Goal: Task Accomplishment & Management: Manage account settings

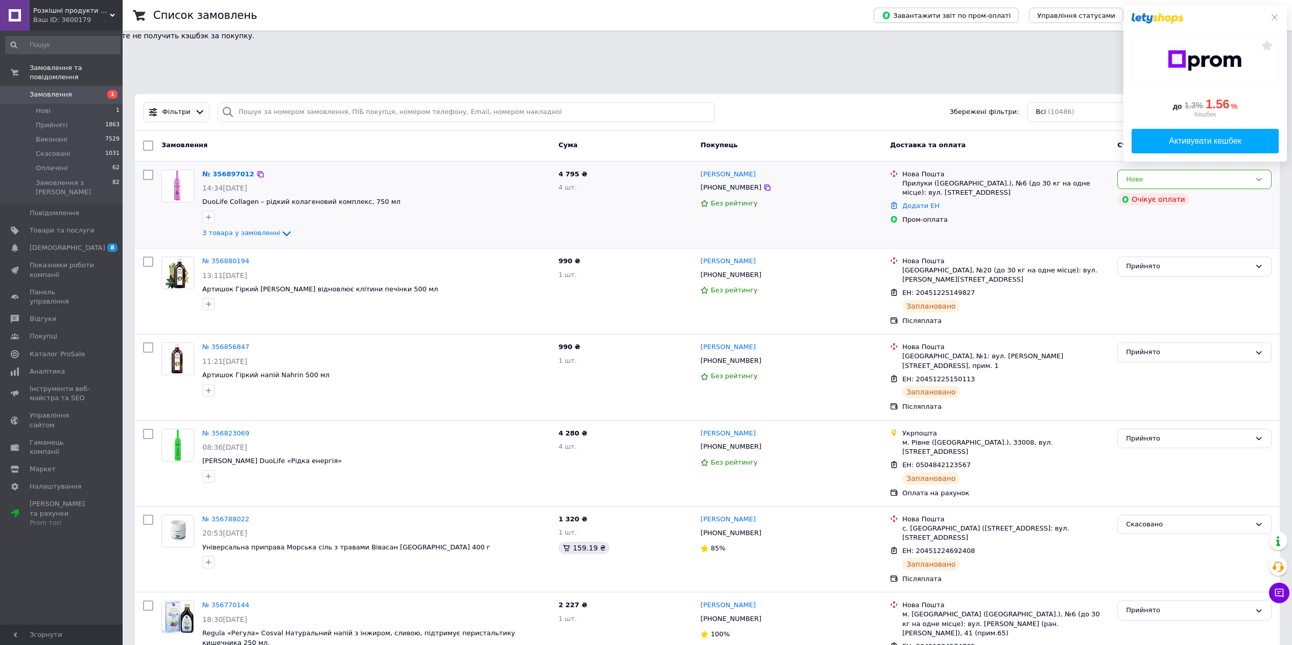
click at [840, 165] on div "[PERSON_NAME] [PHONE_NUMBER] Без рейтингу" at bounding box center [790, 204] width 189 height 78
click at [1117, 170] on div "Нове" at bounding box center [1194, 180] width 154 height 20
click at [1067, 215] on div "Пром-оплата" at bounding box center [1005, 219] width 207 height 9
click at [1276, 16] on icon at bounding box center [1274, 17] width 8 height 8
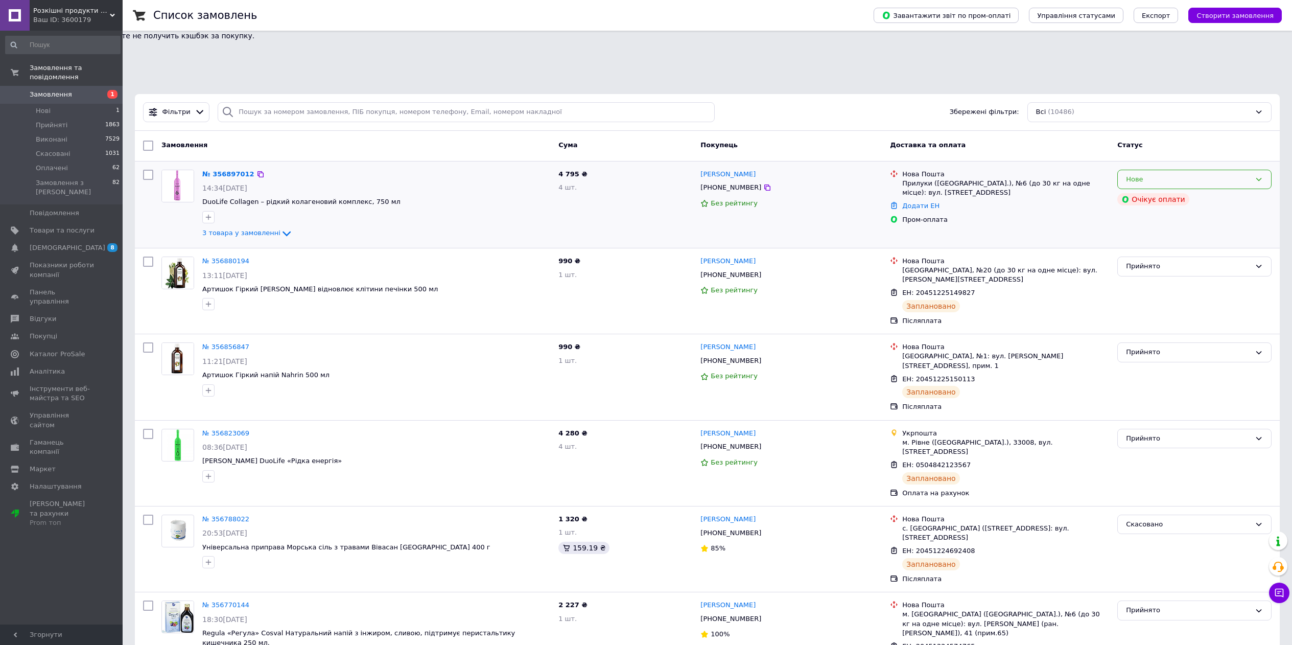
click at [1133, 174] on div "Нове" at bounding box center [1188, 179] width 125 height 11
click at [1129, 191] on li "Прийнято" at bounding box center [1193, 200] width 153 height 19
click at [229, 170] on link "№ 356897012" at bounding box center [225, 174] width 47 height 8
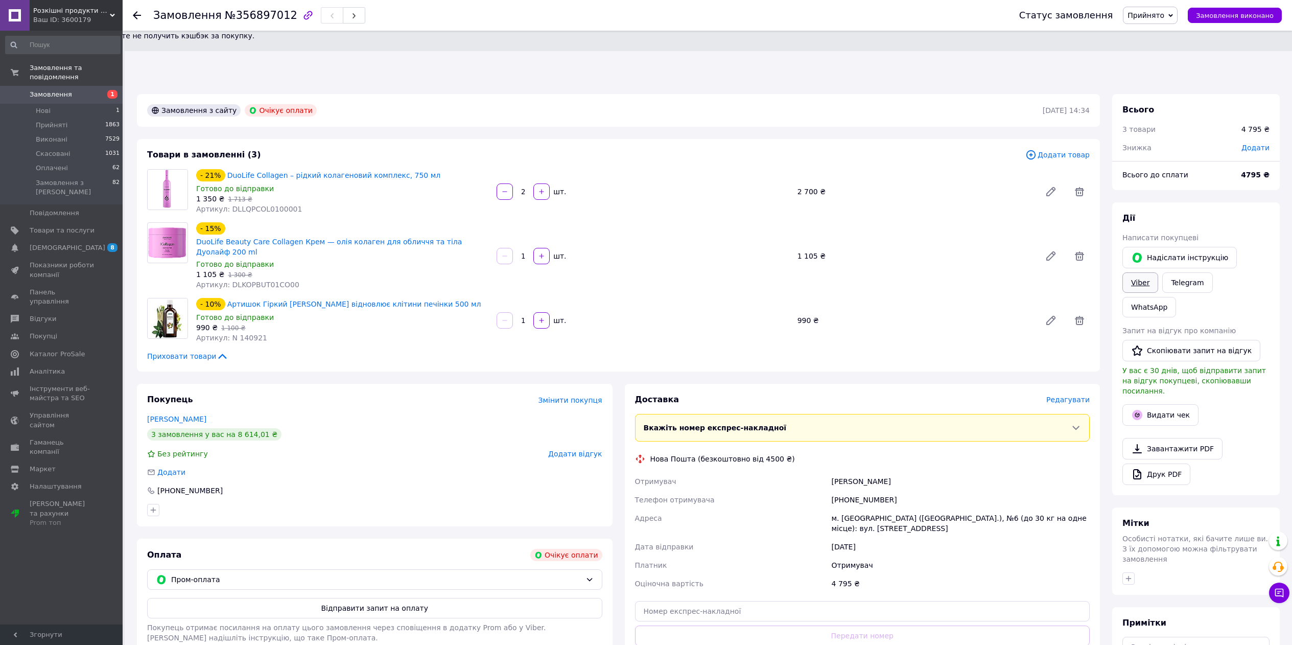
click at [1133, 272] on link "Viber" at bounding box center [1140, 282] width 36 height 20
click at [161, 415] on link "[PERSON_NAME]" at bounding box center [176, 419] width 59 height 8
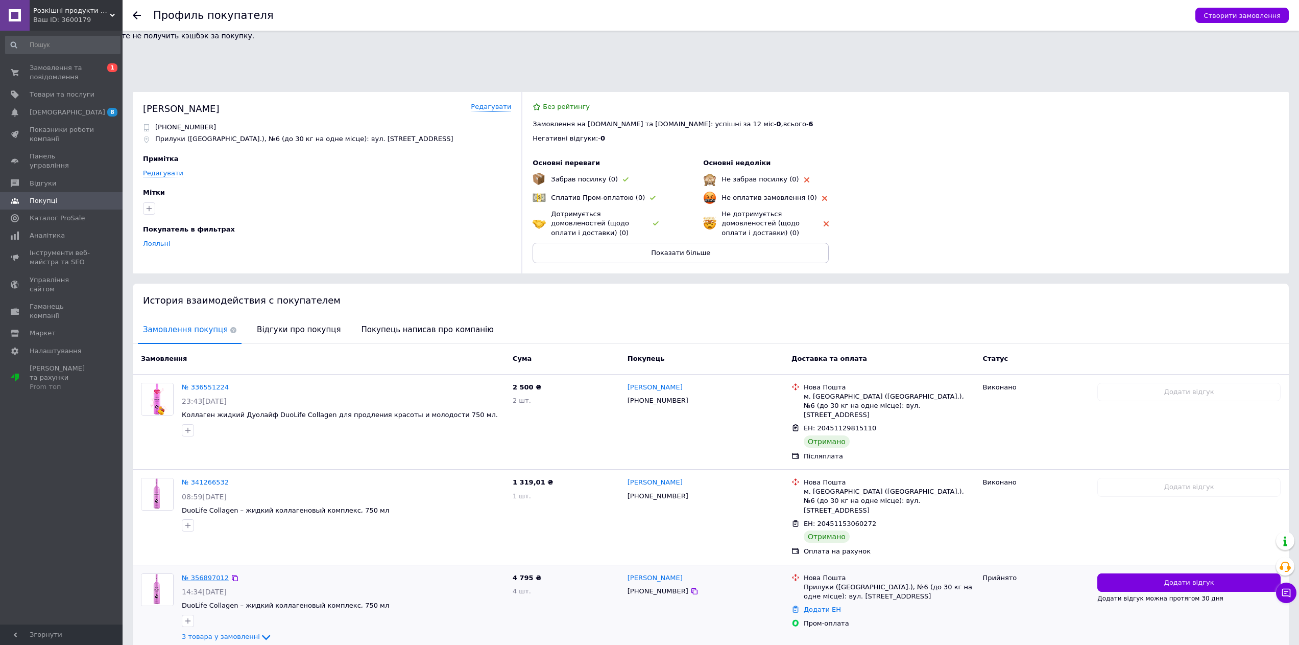
click at [207, 574] on link "№ 356897012" at bounding box center [205, 578] width 47 height 8
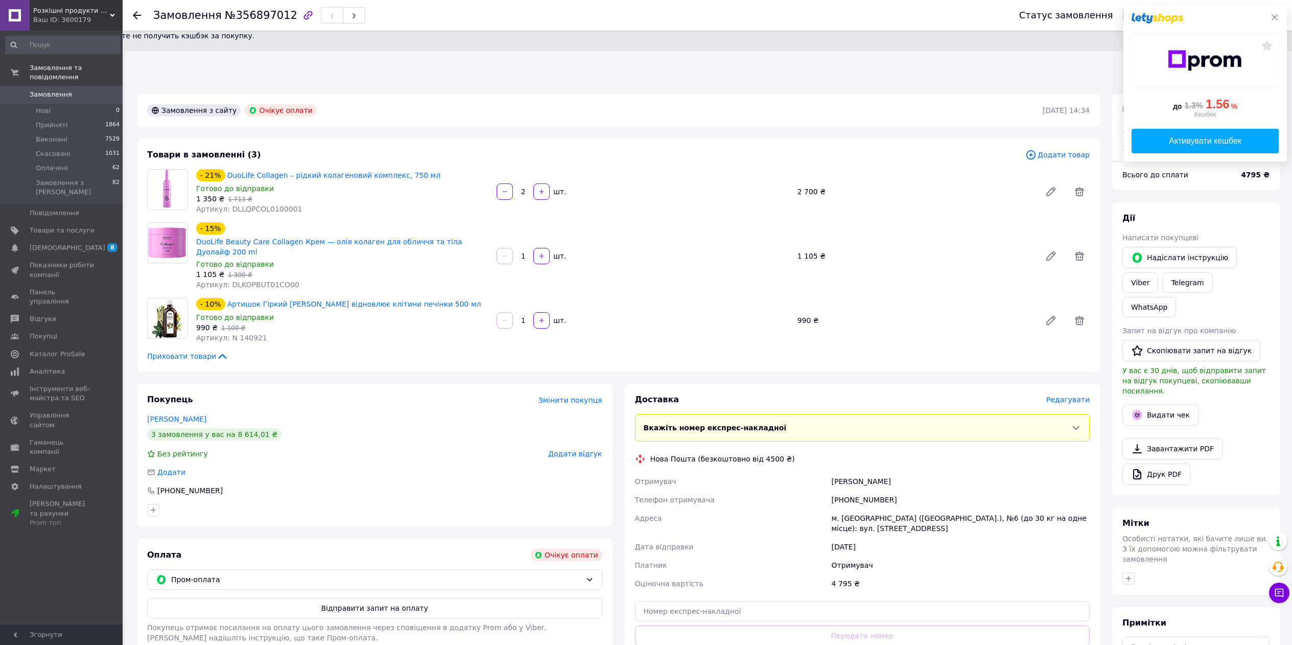
click at [1276, 17] on icon at bounding box center [1274, 17] width 8 height 8
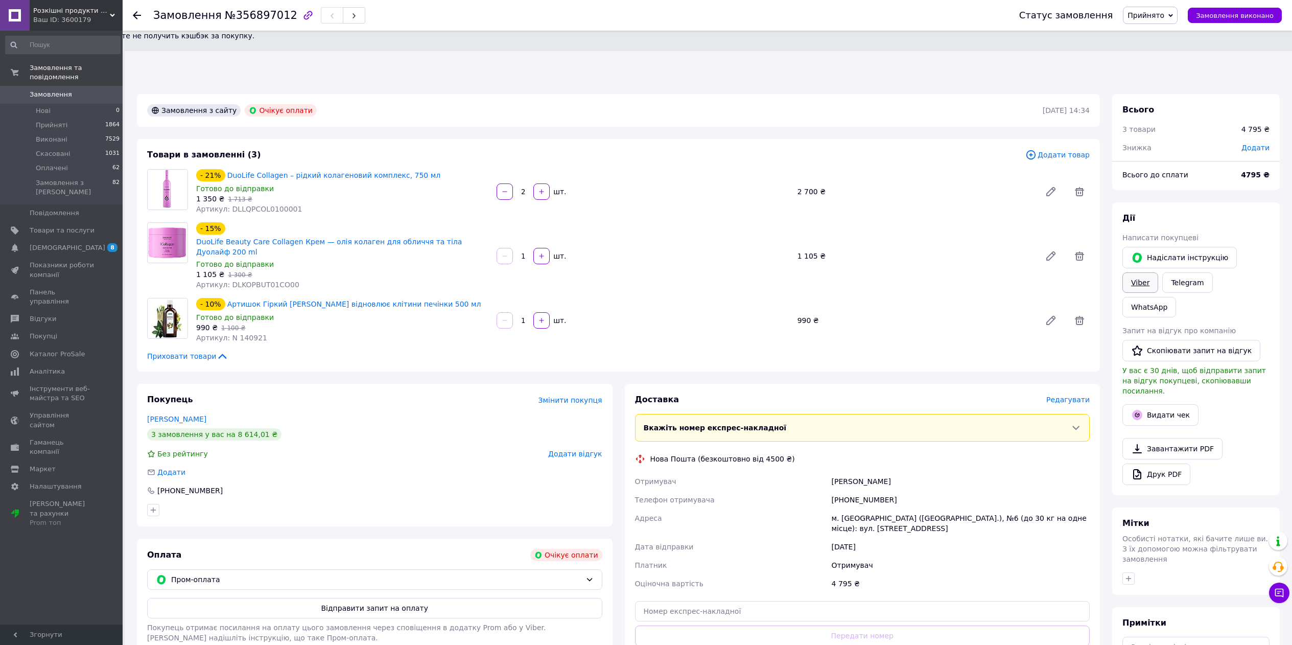
click at [1138, 272] on link "Viber" at bounding box center [1140, 282] width 36 height 20
click at [54, 95] on span "Замовлення" at bounding box center [51, 94] width 42 height 9
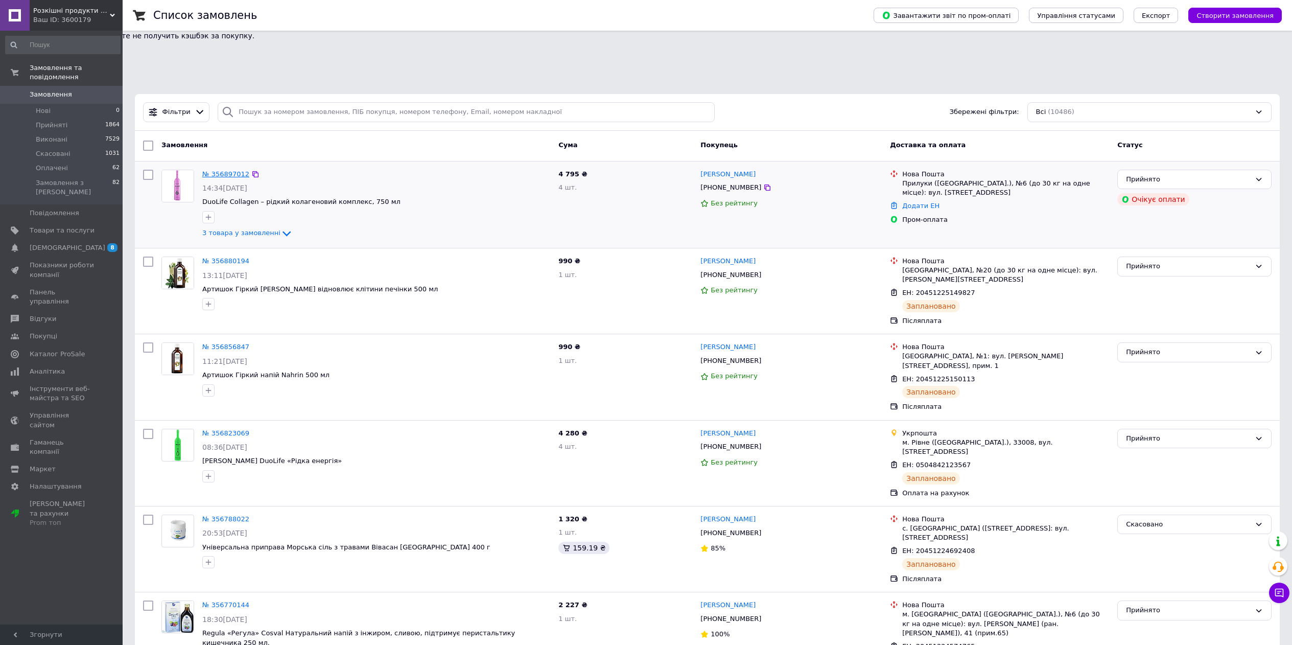
click at [227, 170] on link "№ 356897012" at bounding box center [225, 174] width 47 height 8
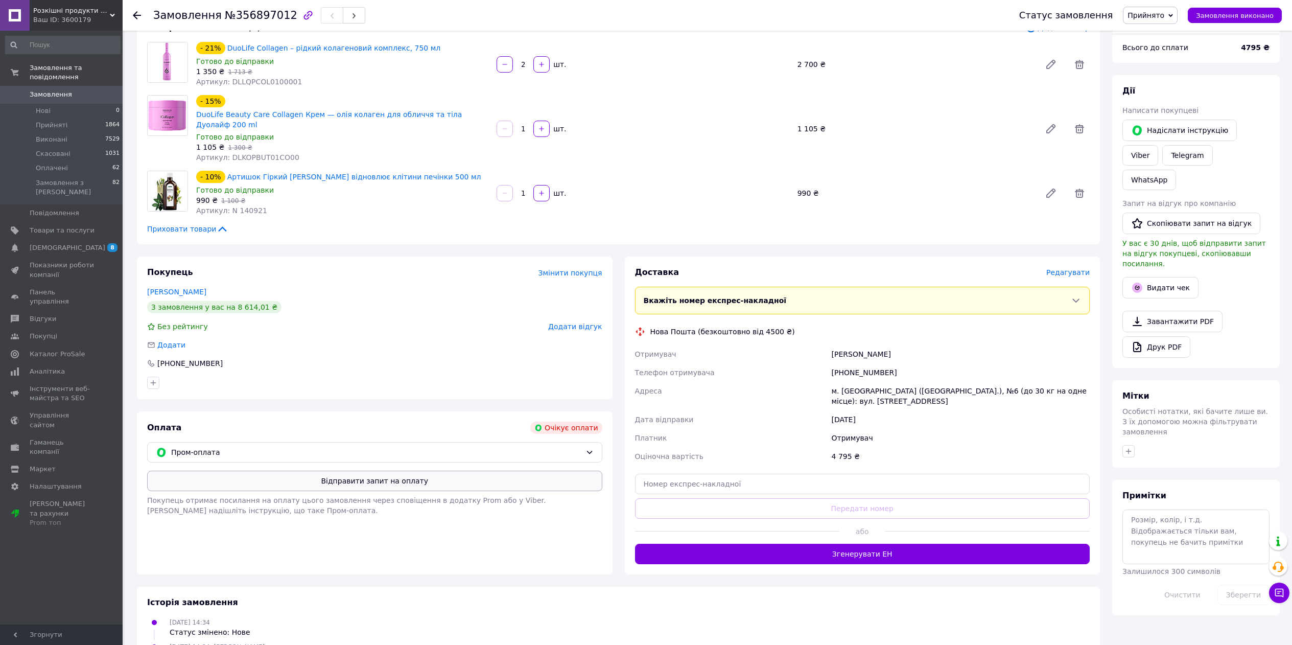
scroll to position [134, 0]
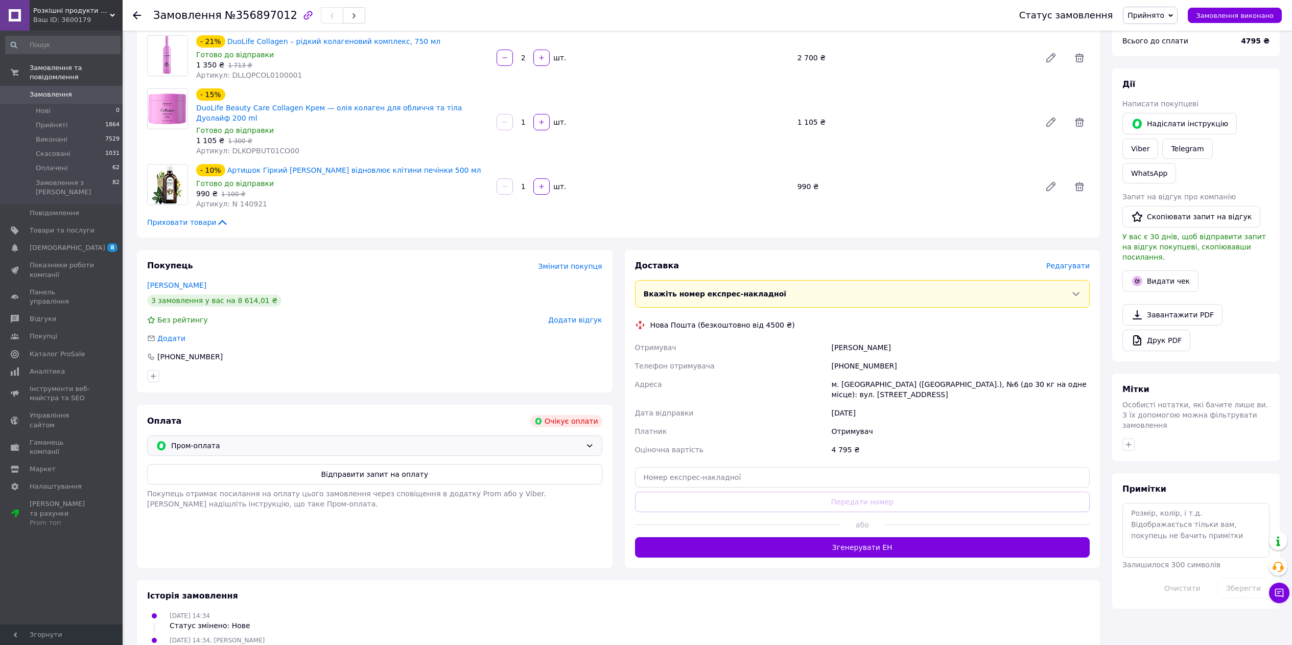
click at [217, 440] on span "Пром-оплата" at bounding box center [376, 445] width 410 height 11
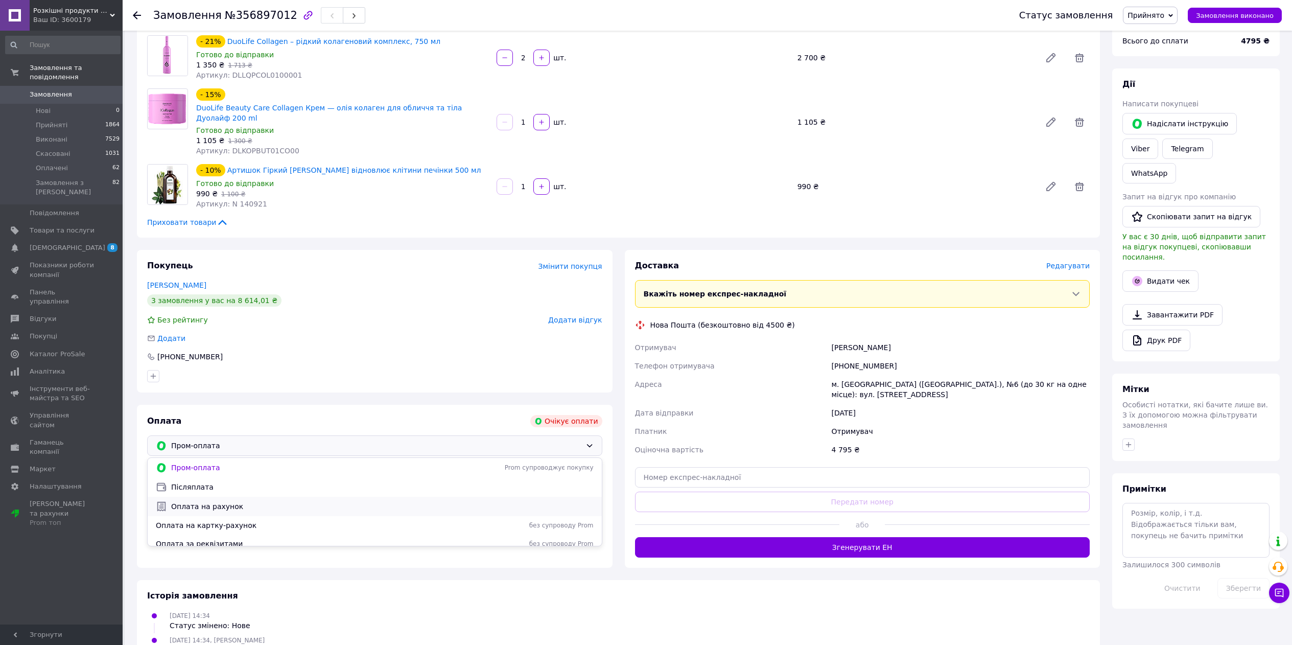
click at [218, 501] on span "Оплата на рахунок" at bounding box center [382, 506] width 422 height 10
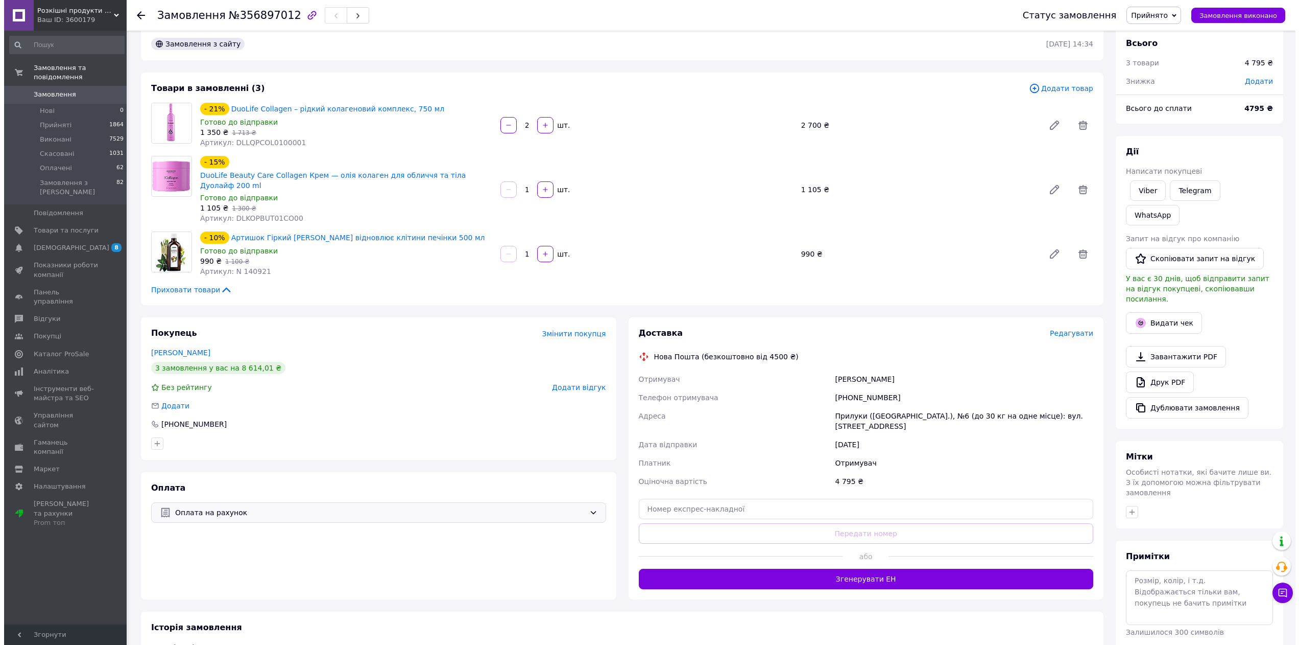
scroll to position [69, 0]
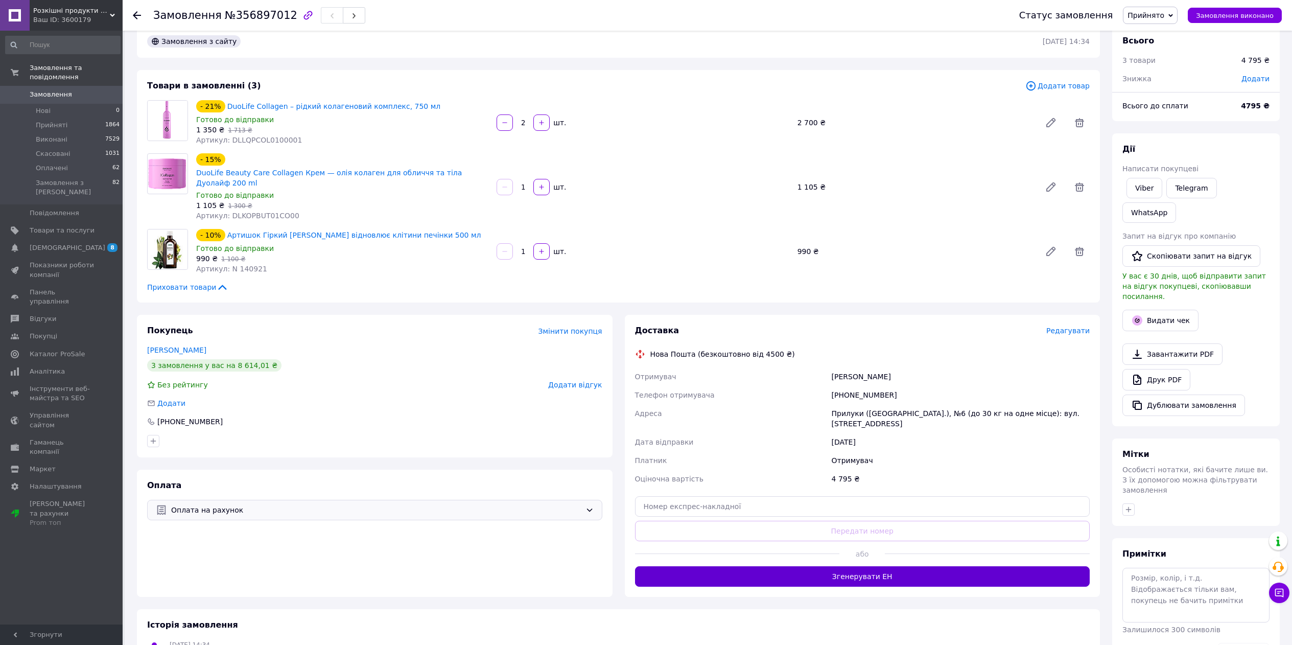
click at [859, 566] on button "Згенерувати ЕН" at bounding box center [862, 576] width 455 height 20
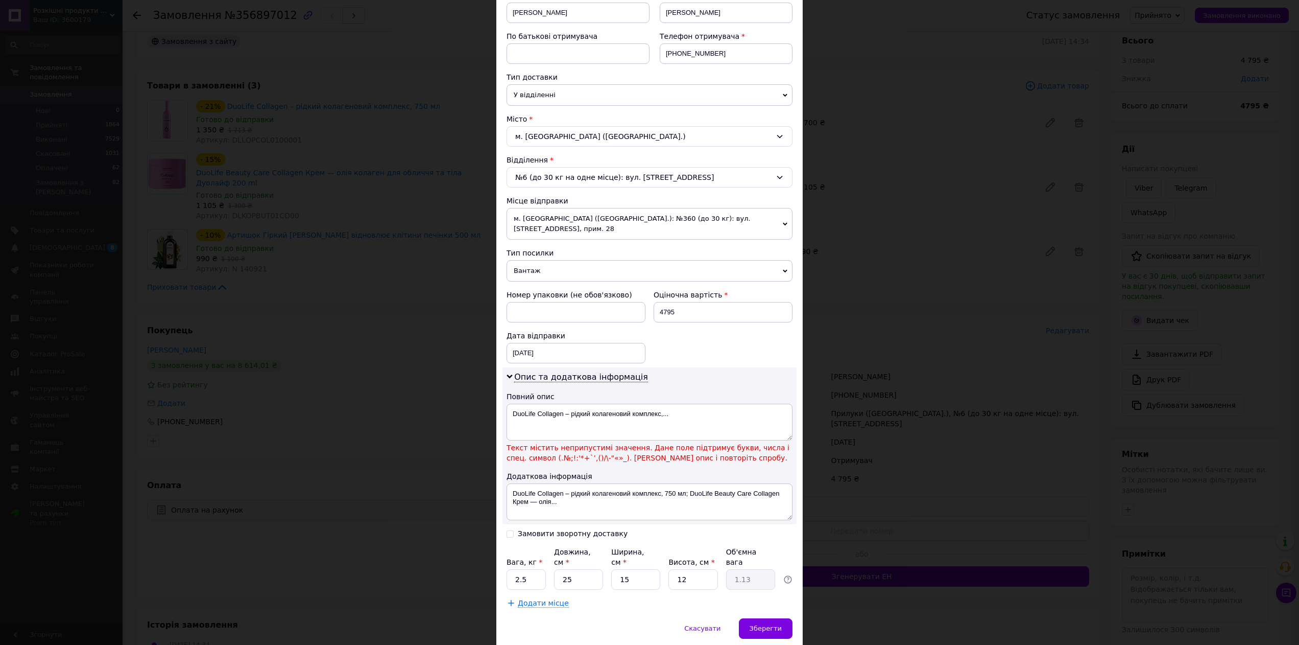
scroll to position [199, 0]
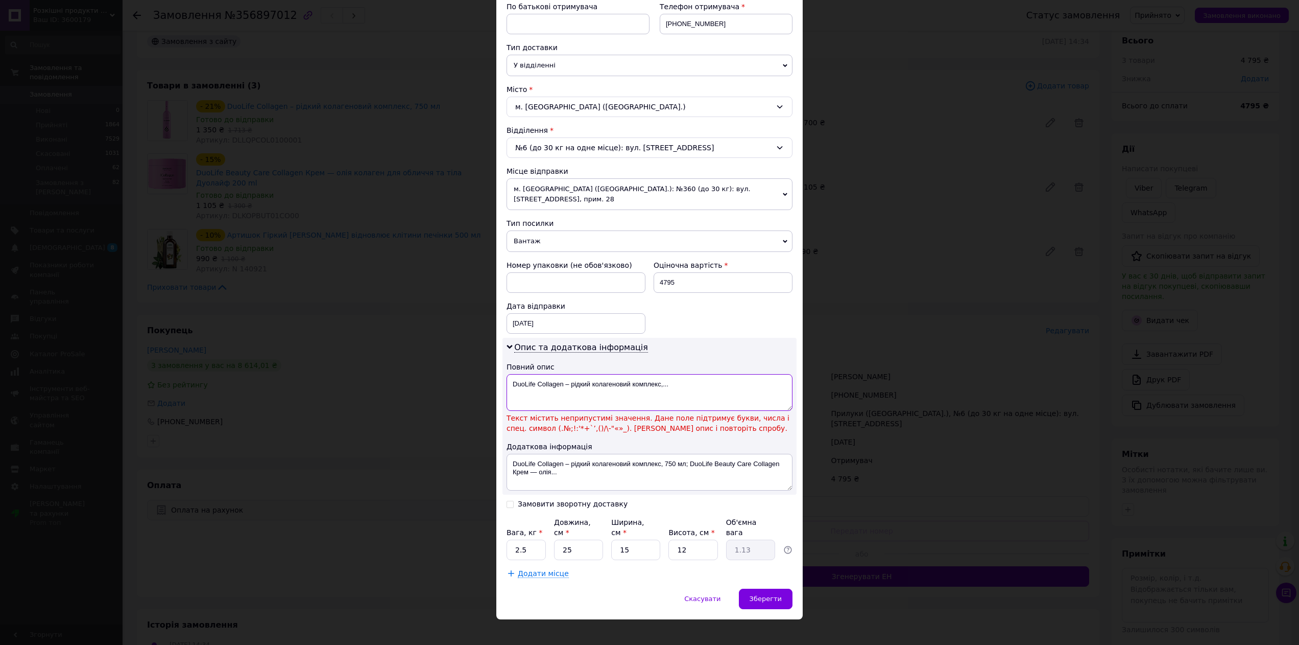
click at [568, 374] on textarea "DuoLife Collagen – рідкий колагеновий комплекс,..." at bounding box center [650, 392] width 286 height 37
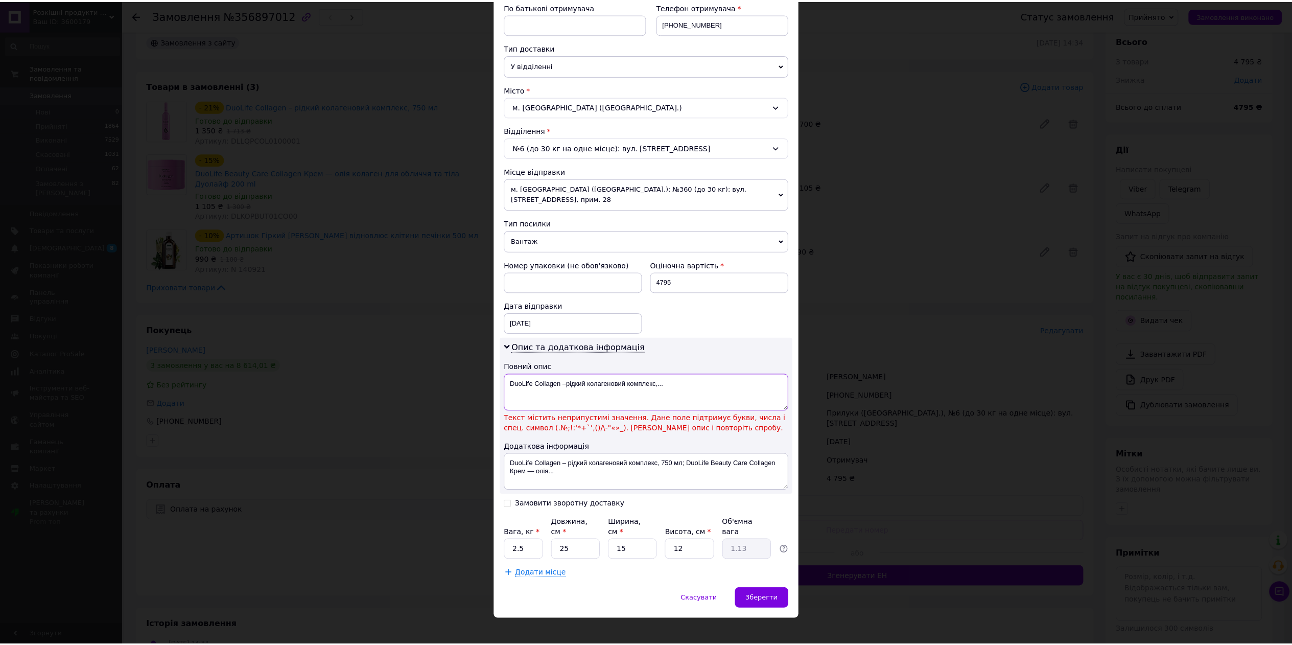
scroll to position [177, 0]
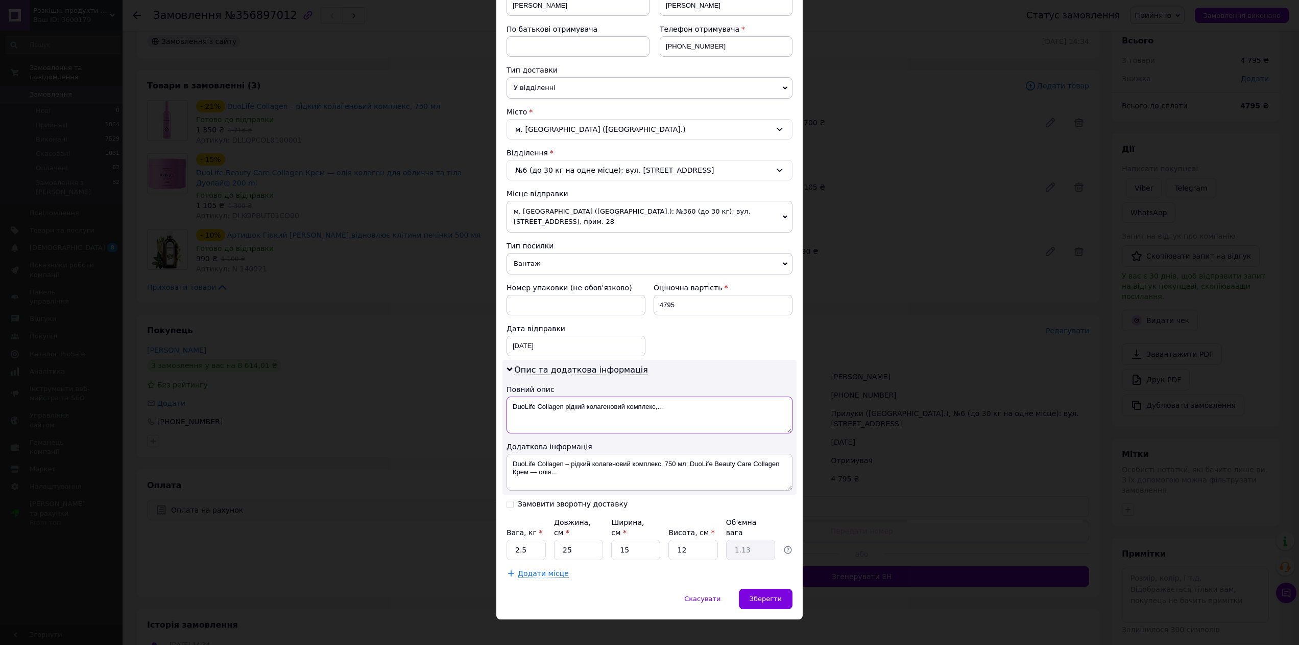
type textarea "DuoLife Collagen рідкий колагеновий комплекс,..."
click at [569, 455] on textarea "DuoLife Collagen – рідкий колагеновий комплекс, 750 мл; DuoLife Beauty Care Col…" at bounding box center [650, 472] width 286 height 37
type textarea "DuoLife Collagen рідкий колагеновий комплекс, 750 мл; DuoLife Beauty Care Colla…"
click at [783, 588] on div "Зберегти" at bounding box center [766, 598] width 54 height 20
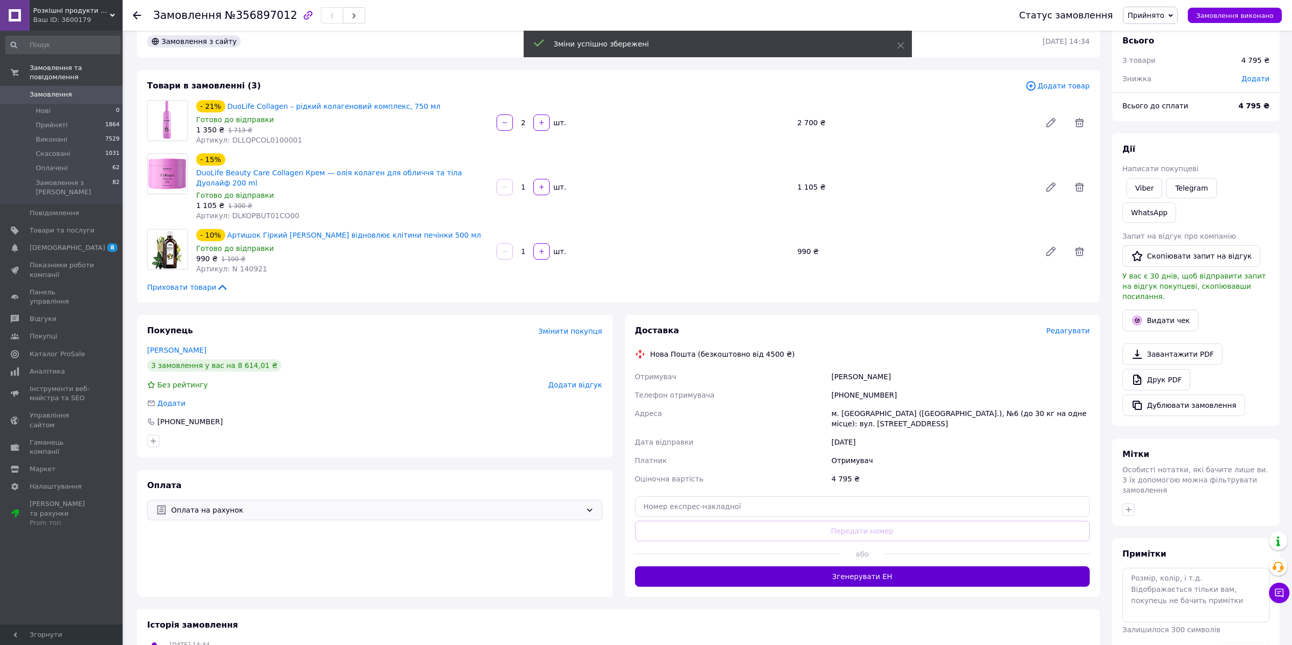
click at [869, 566] on button "Згенерувати ЕН" at bounding box center [862, 576] width 455 height 20
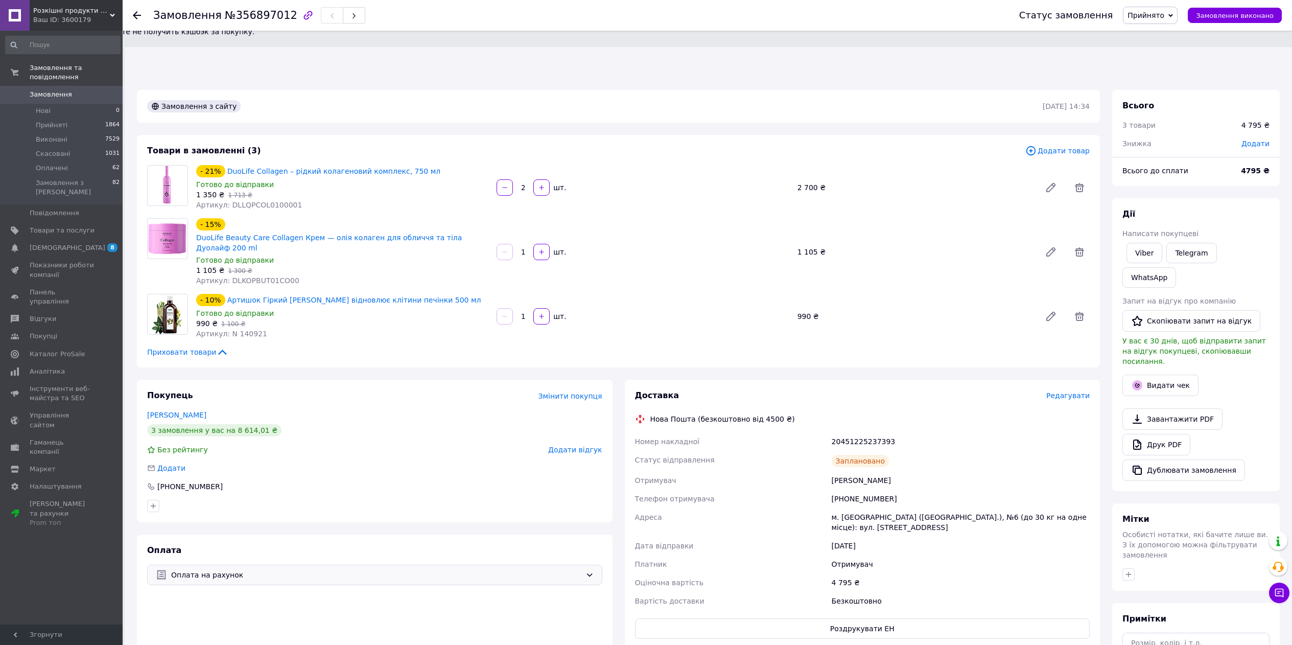
scroll to position [0, 0]
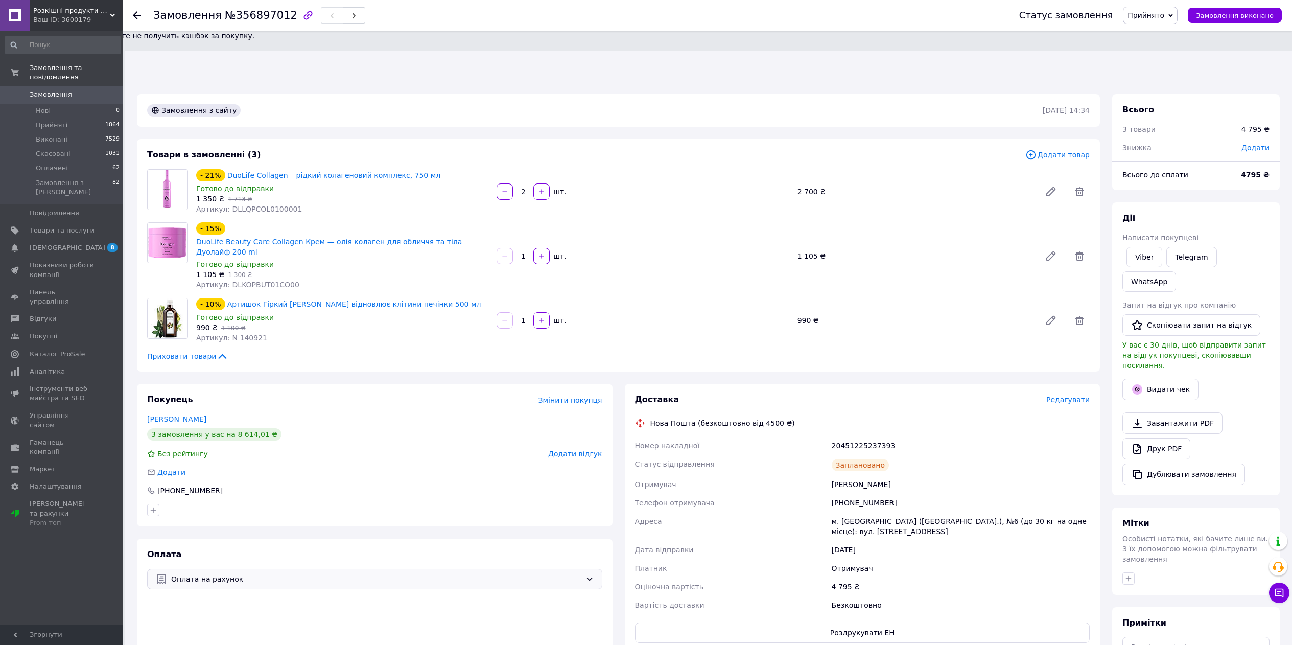
click at [64, 97] on span "Замовлення" at bounding box center [51, 94] width 42 height 9
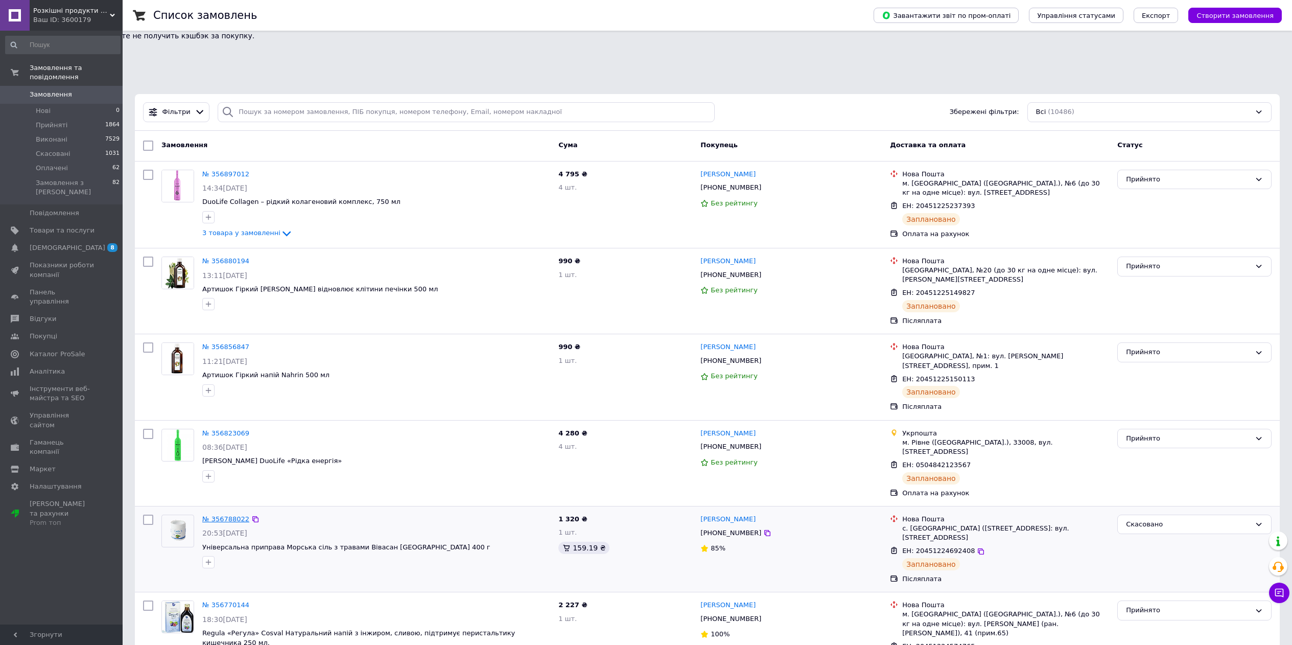
click at [232, 515] on link "№ 356788022" at bounding box center [225, 519] width 47 height 8
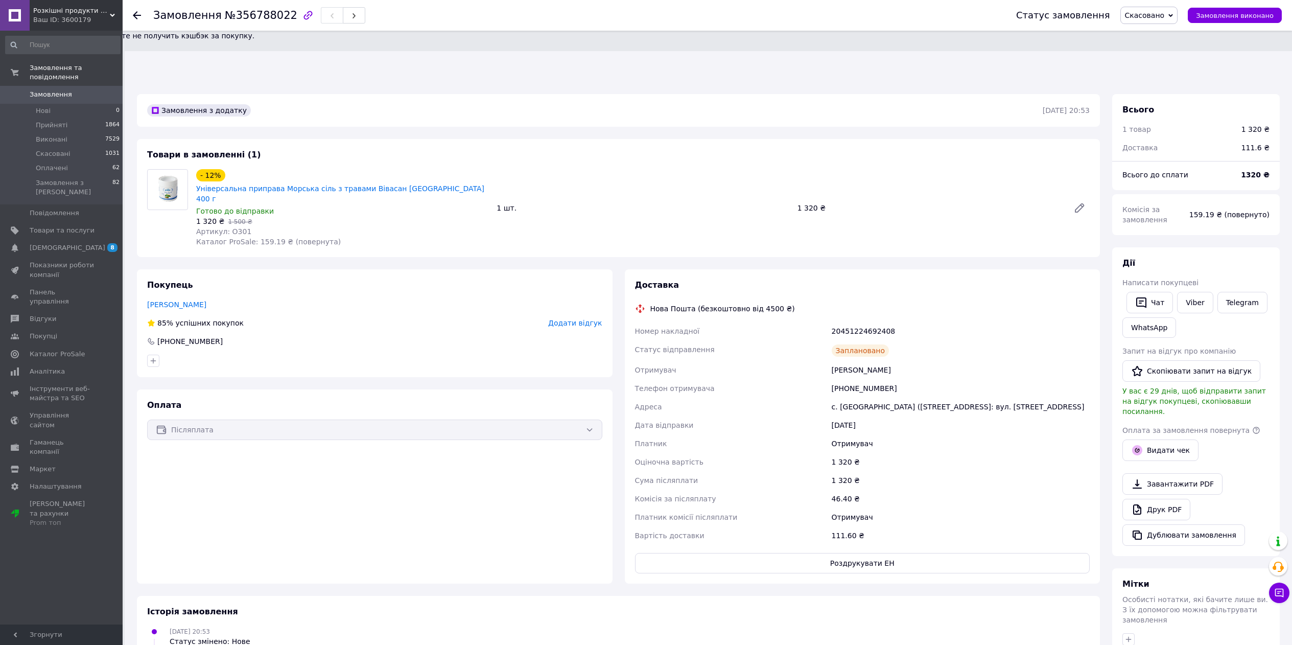
click at [1143, 17] on span "Скасовано" at bounding box center [1145, 15] width 40 height 8
click at [1142, 36] on li "Прийнято" at bounding box center [1148, 35] width 57 height 15
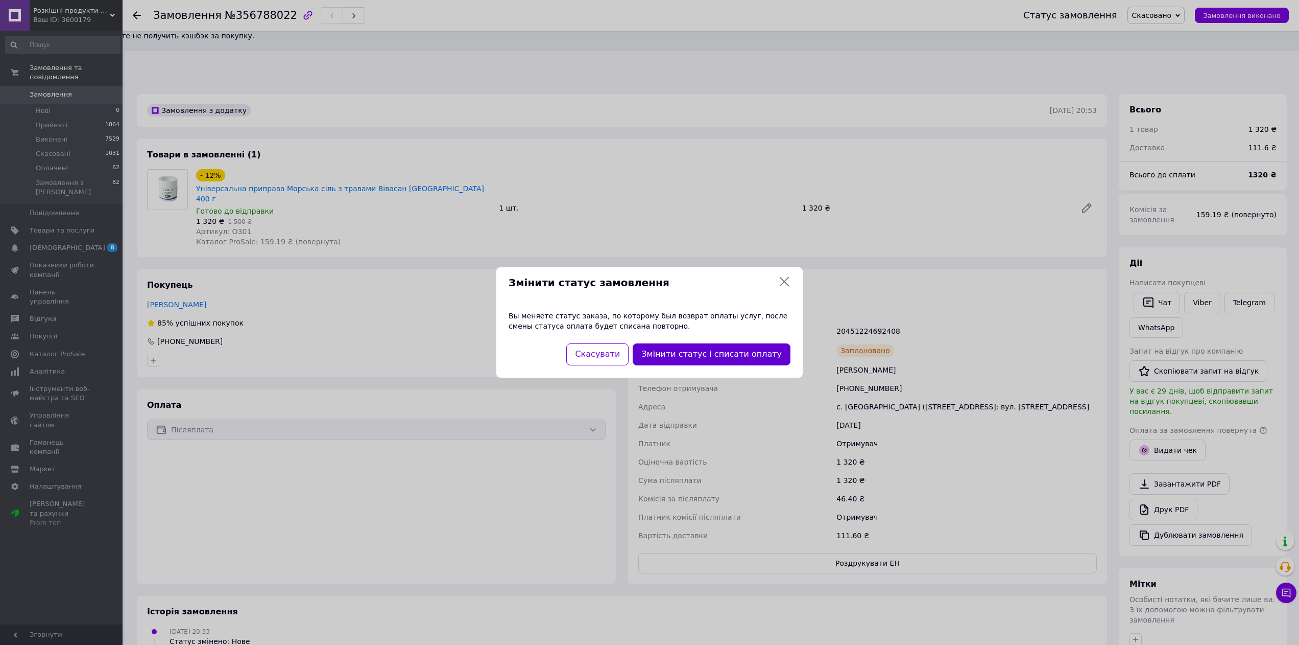
click at [741, 357] on button "Змінити статус і списати оплату" at bounding box center [712, 354] width 158 height 22
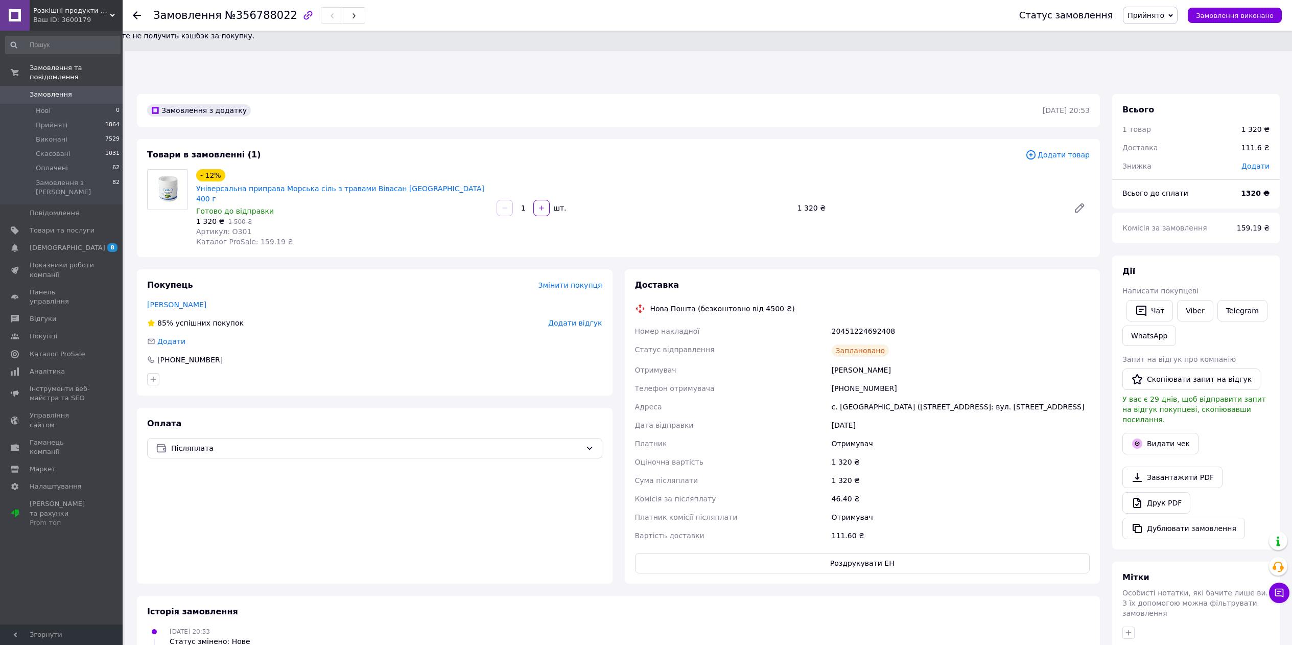
click at [852, 344] on div "Заплановано" at bounding box center [860, 350] width 58 height 12
click at [1161, 11] on span "Прийнято" at bounding box center [1145, 15] width 37 height 8
click at [1145, 50] on li "Скасовано" at bounding box center [1150, 50] width 54 height 15
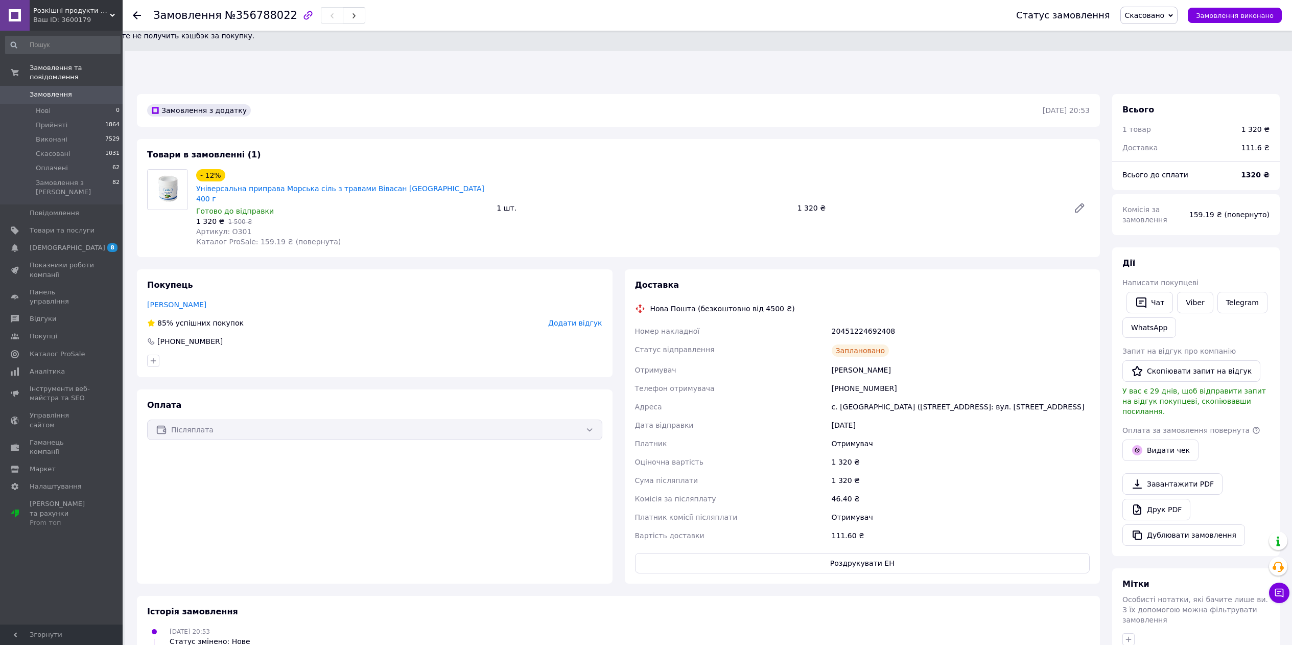
click at [42, 94] on span "Замовлення" at bounding box center [51, 94] width 42 height 9
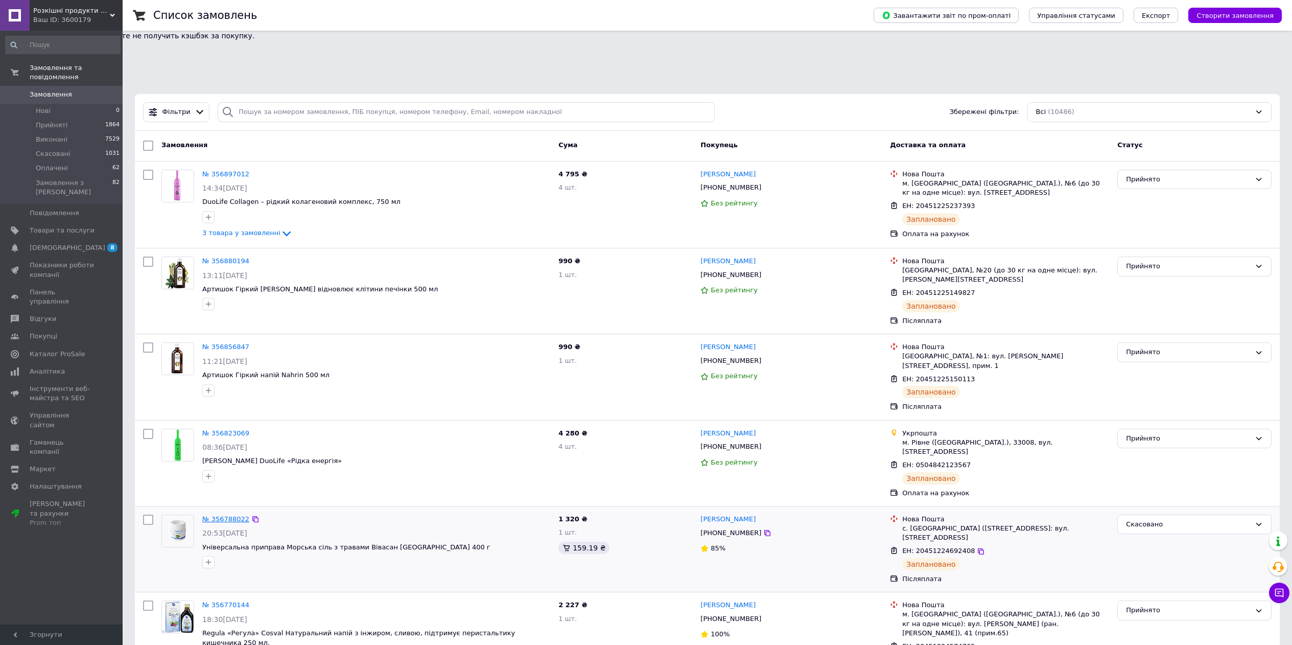
click at [232, 515] on link "№ 356788022" at bounding box center [225, 519] width 47 height 8
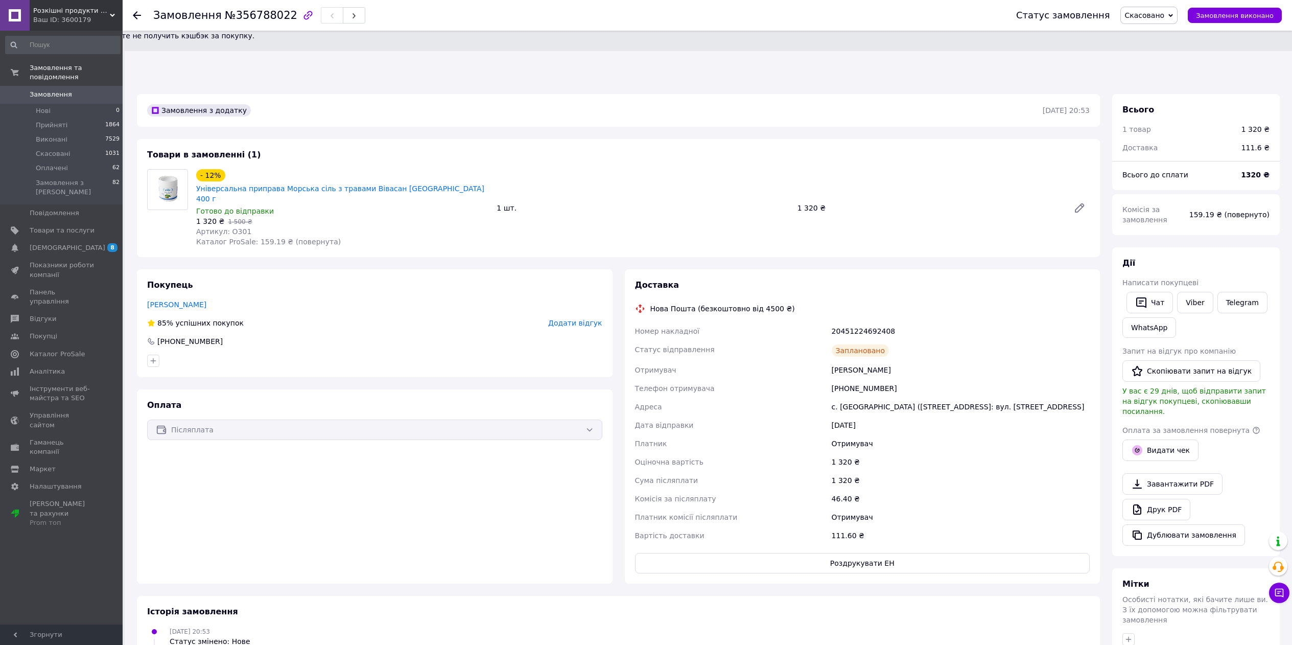
click at [49, 96] on span "Замовлення" at bounding box center [51, 94] width 42 height 9
